Goal: Task Accomplishment & Management: Use online tool/utility

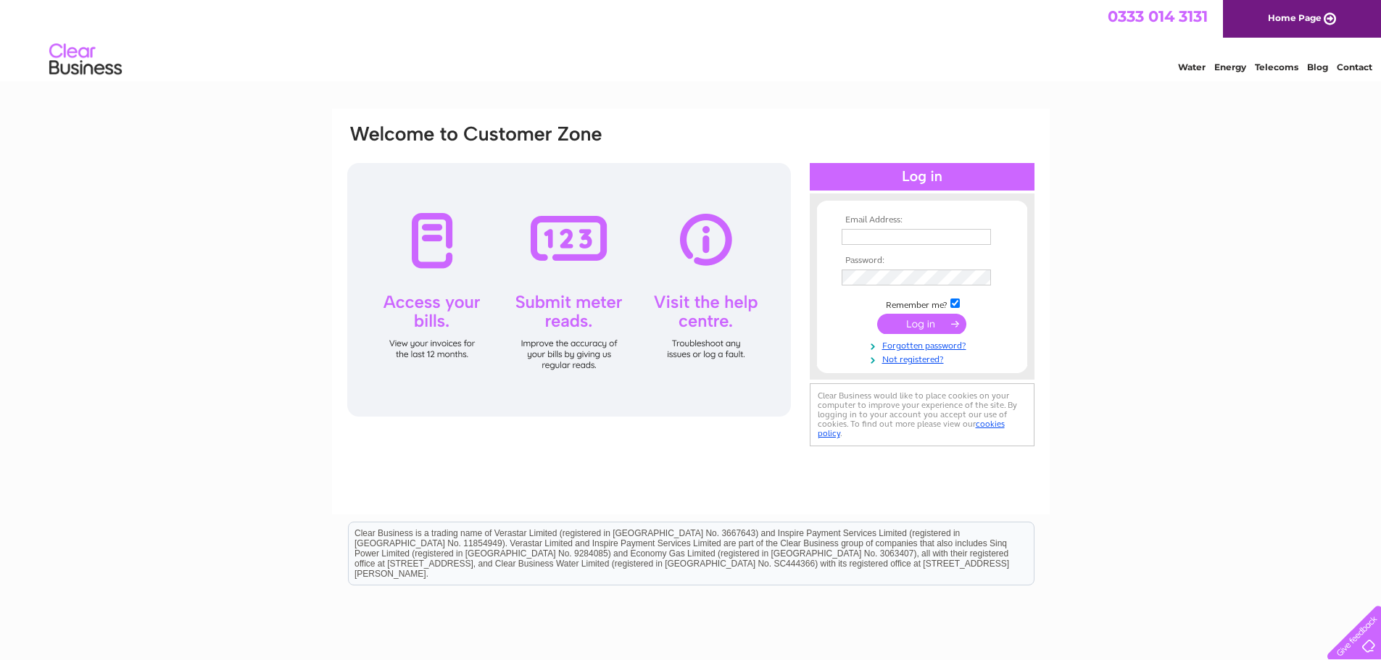
type input "sarah@lowlandfinancial.co.uk"
click at [915, 322] on input "submit" at bounding box center [921, 324] width 89 height 20
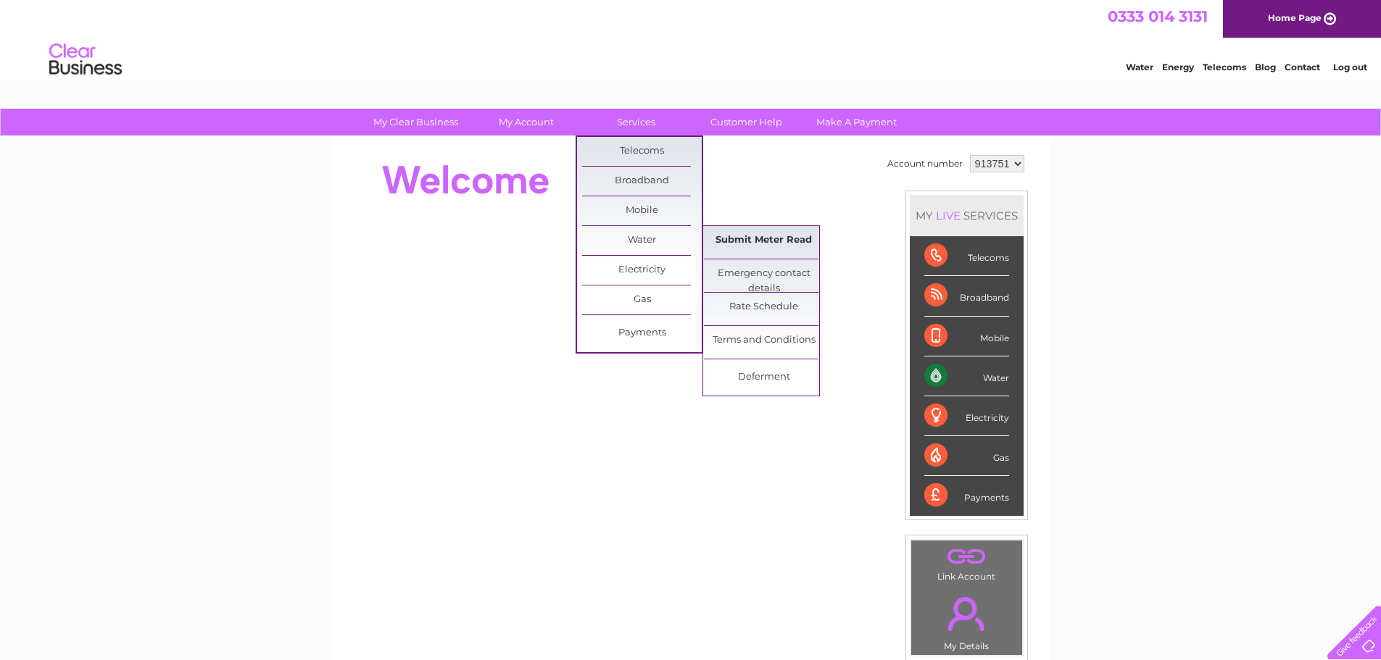
click at [729, 233] on link "Submit Meter Read" at bounding box center [764, 240] width 120 height 29
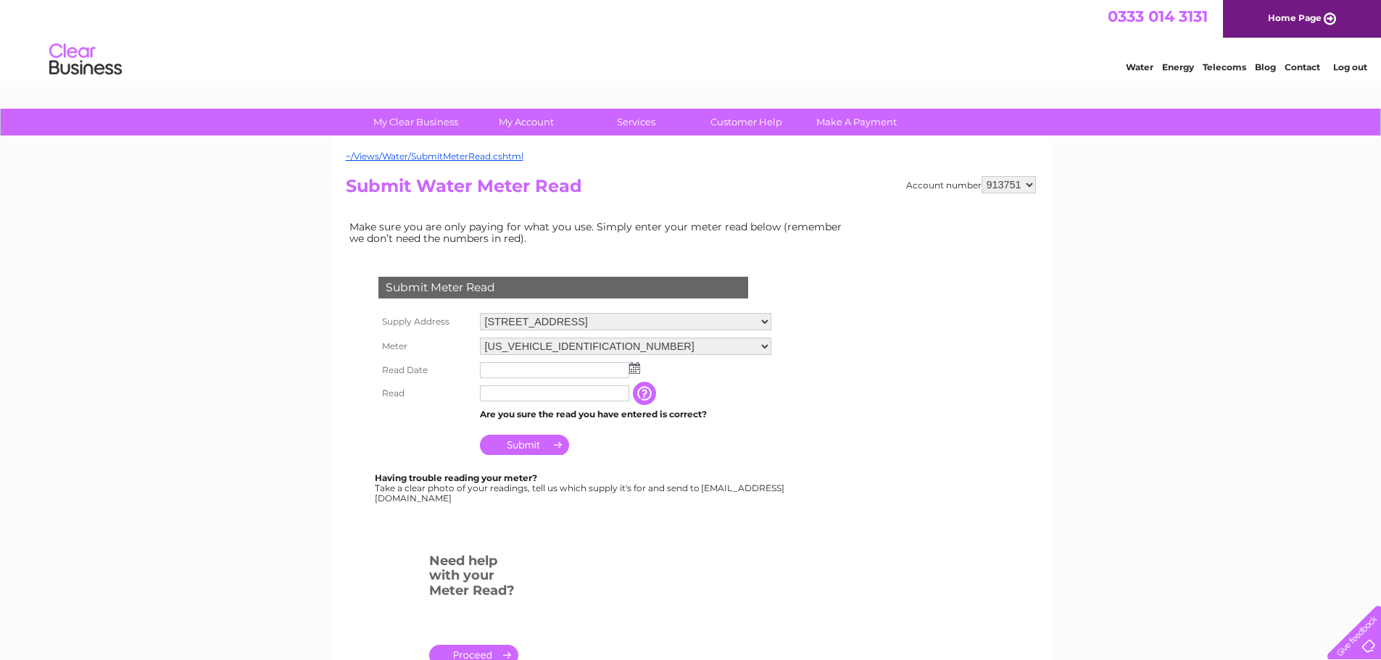
click at [544, 368] on input "text" at bounding box center [554, 370] width 149 height 16
click at [636, 370] on img at bounding box center [636, 369] width 11 height 12
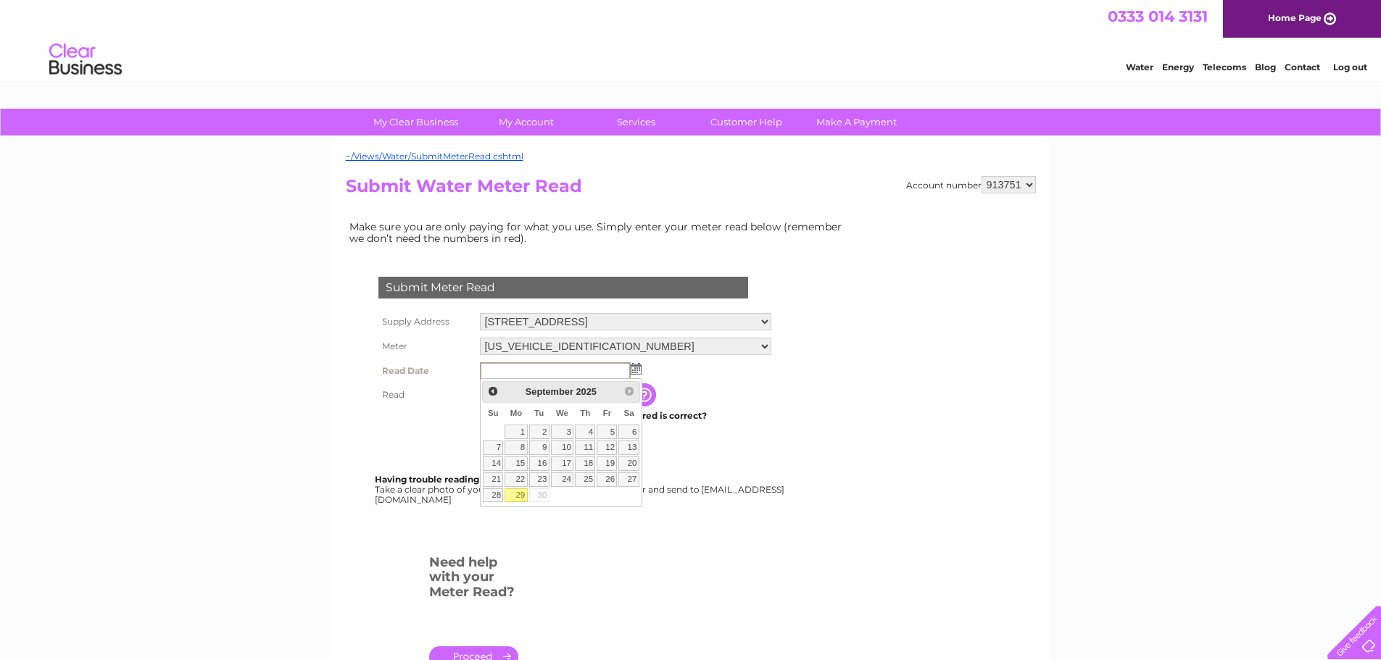
click at [524, 494] on link "29" at bounding box center [516, 496] width 22 height 14
type input "2025/09/29"
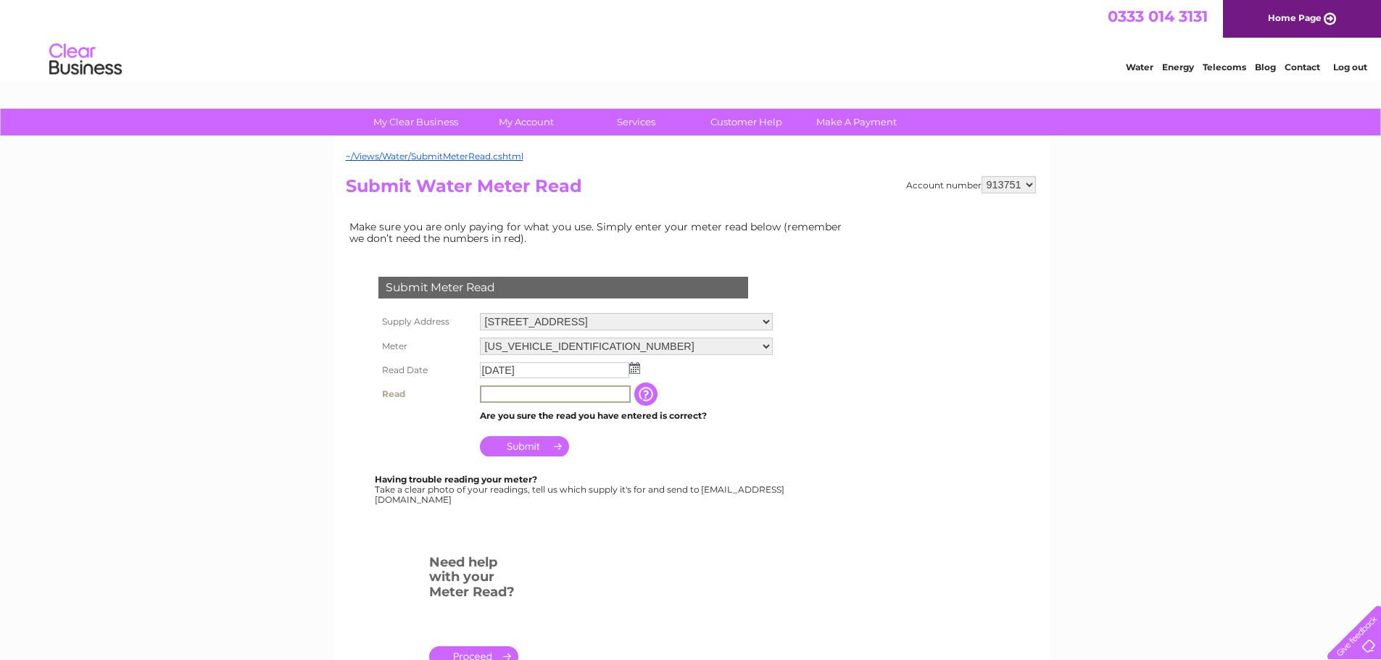
click at [541, 391] on input "text" at bounding box center [555, 394] width 151 height 17
type input "00128"
click at [529, 446] on input "Submit" at bounding box center [524, 445] width 89 height 20
